Goal: Task Accomplishment & Management: Manage account settings

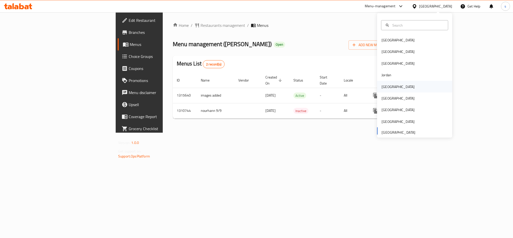
click at [384, 85] on div "[GEOGRAPHIC_DATA]" at bounding box center [398, 87] width 33 height 6
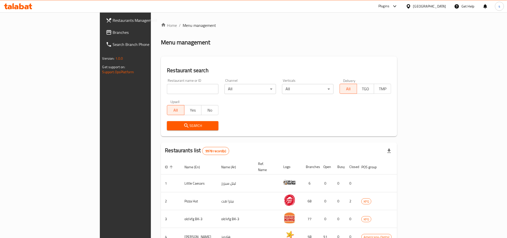
click at [113, 32] on span "Branches" at bounding box center [147, 32] width 68 height 6
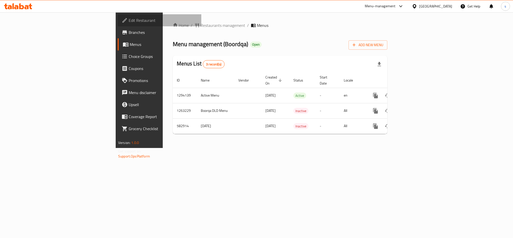
click at [118, 16] on link "Edit Restaurant" at bounding box center [160, 20] width 84 height 12
